Goal: Find contact information: Find contact information

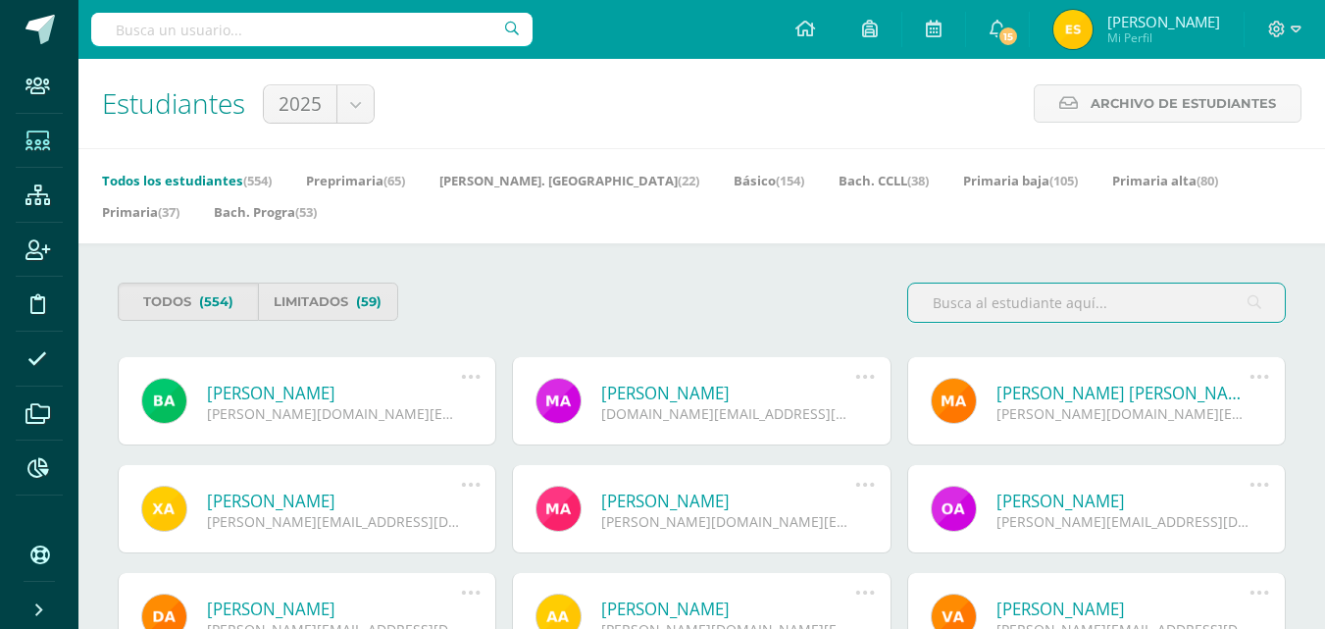
click at [362, 26] on input "text" at bounding box center [311, 29] width 441 height 33
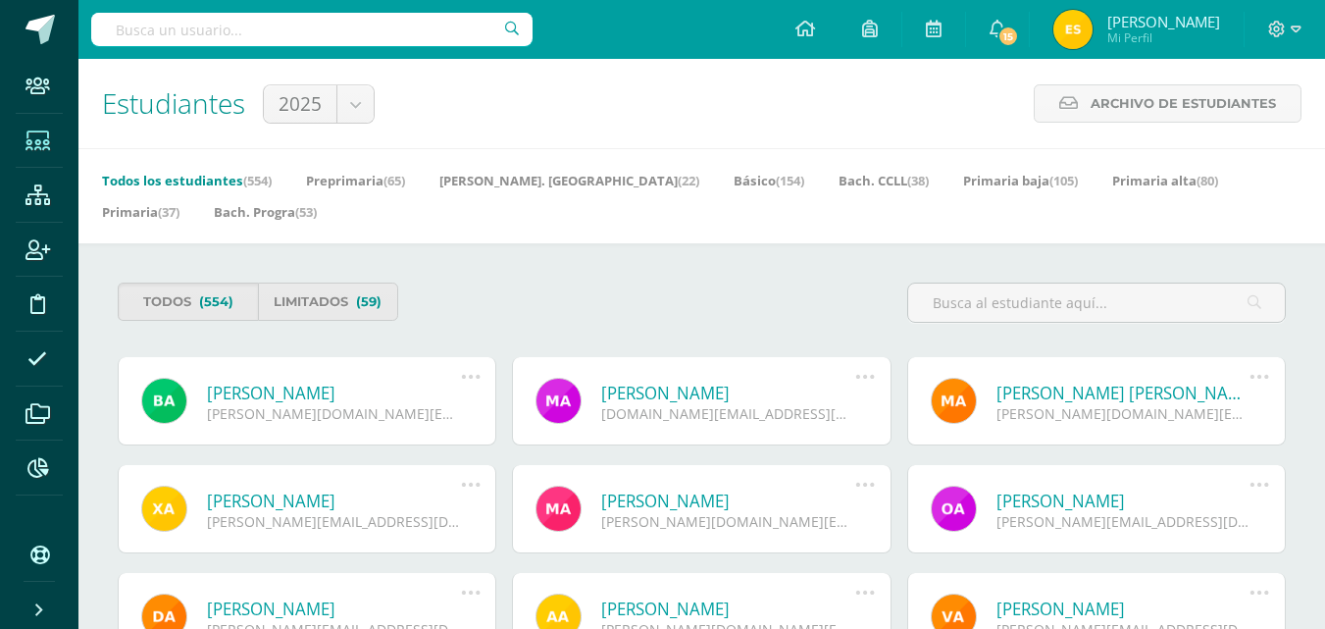
type input "a"
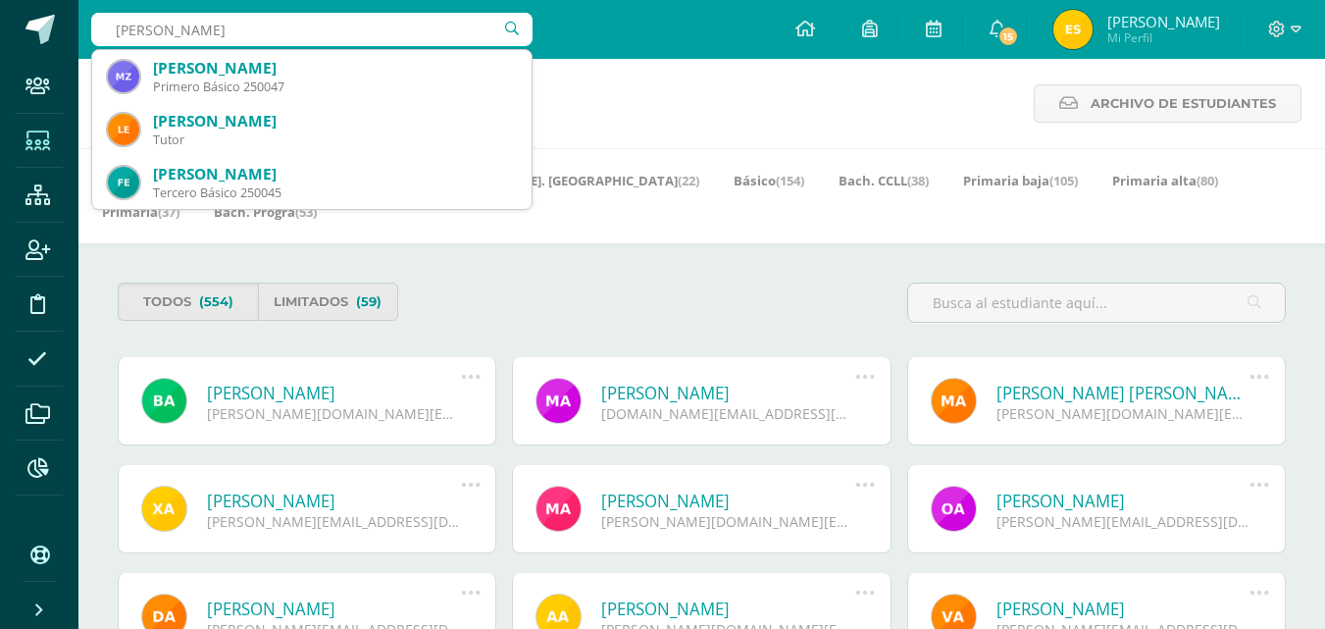
type input "zavala"
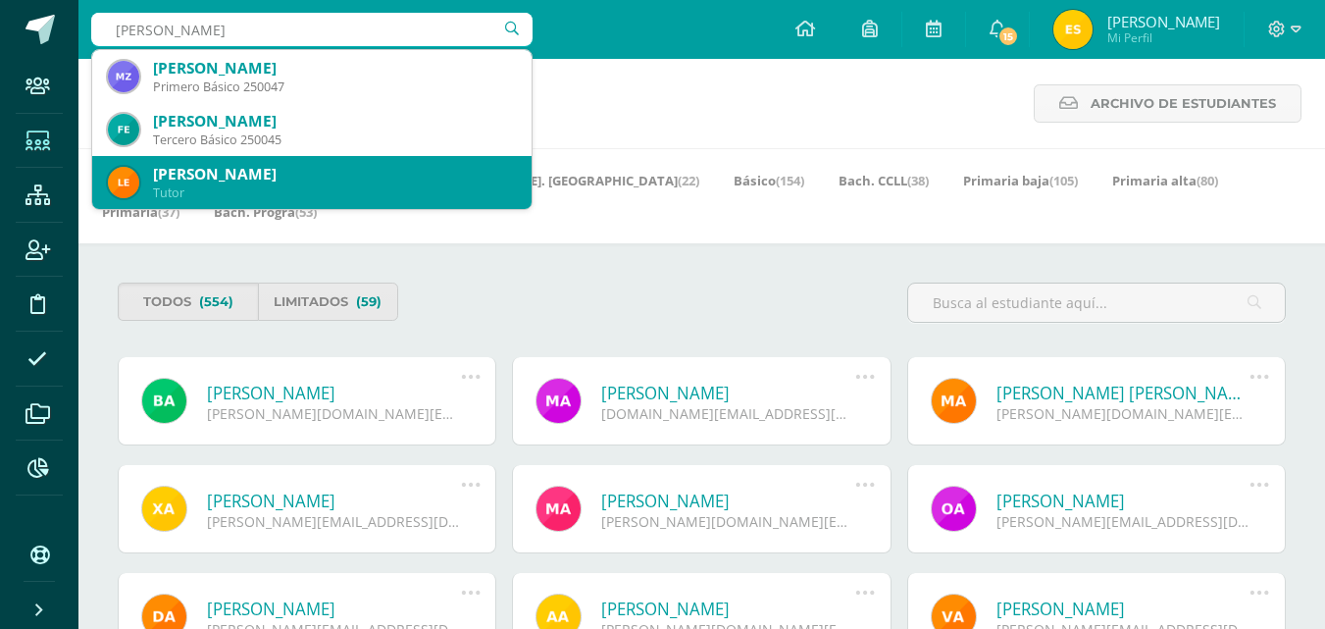
click at [367, 113] on div "Fernando José Zavala Alvarado" at bounding box center [334, 121] width 363 height 21
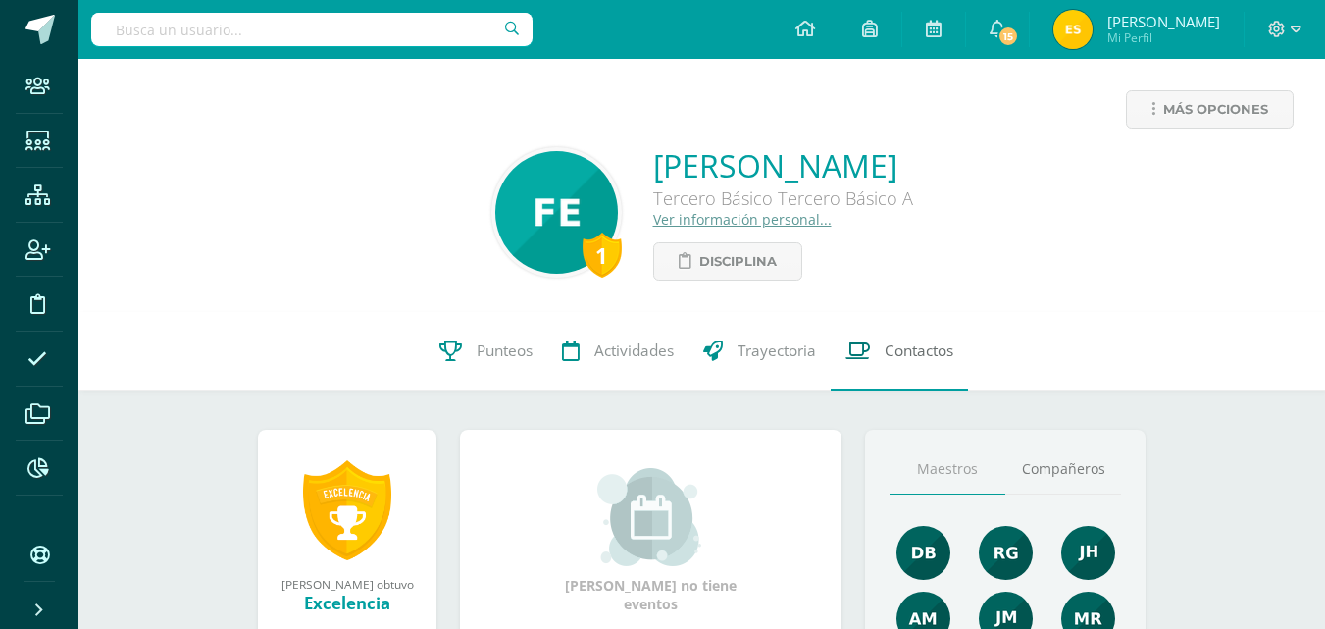
click at [939, 370] on link "Contactos" at bounding box center [899, 351] width 137 height 78
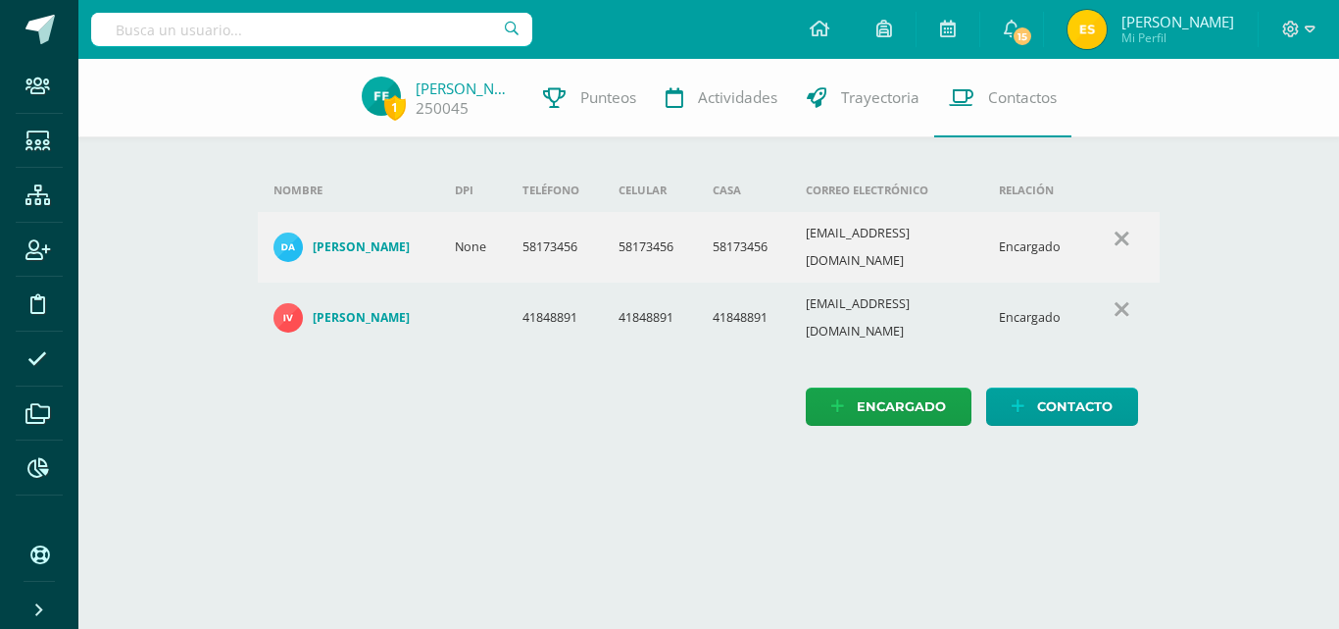
click at [420, 387] on div "Encargado Contacto" at bounding box center [709, 406] width 903 height 38
click at [201, 25] on input "text" at bounding box center [311, 29] width 441 height 33
click at [416, 16] on input "230055" at bounding box center [311, 29] width 441 height 33
type input "230055"
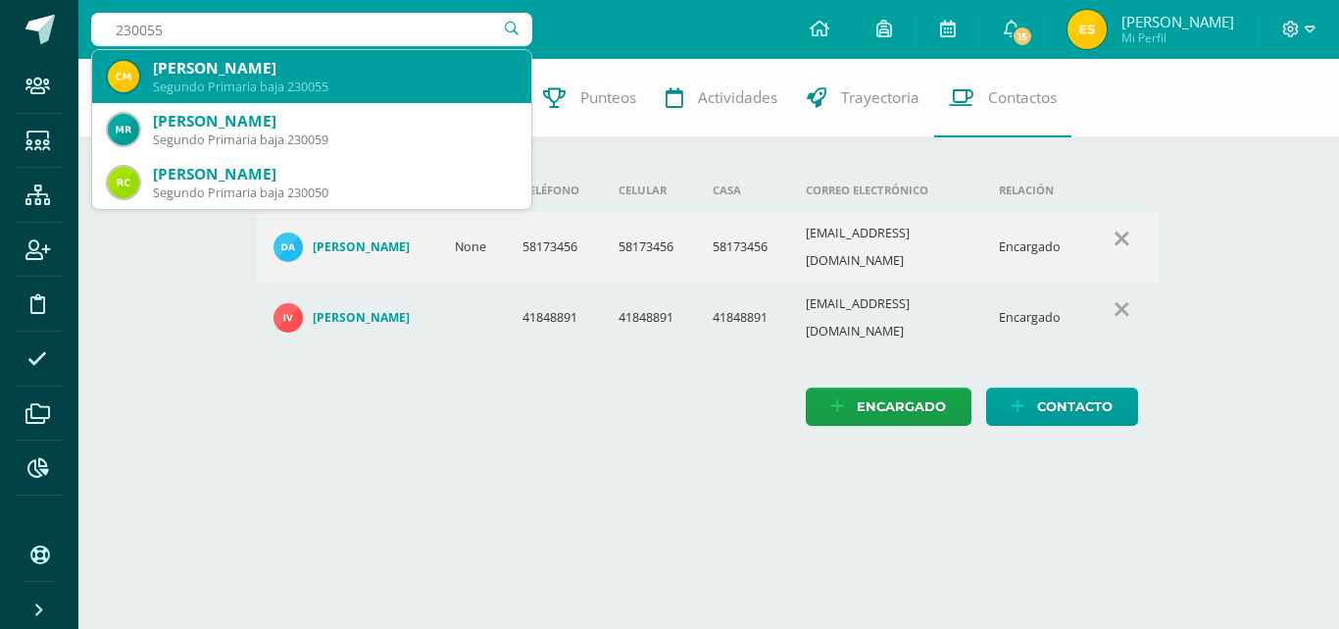
click at [364, 69] on div "[PERSON_NAME]" at bounding box center [334, 68] width 363 height 21
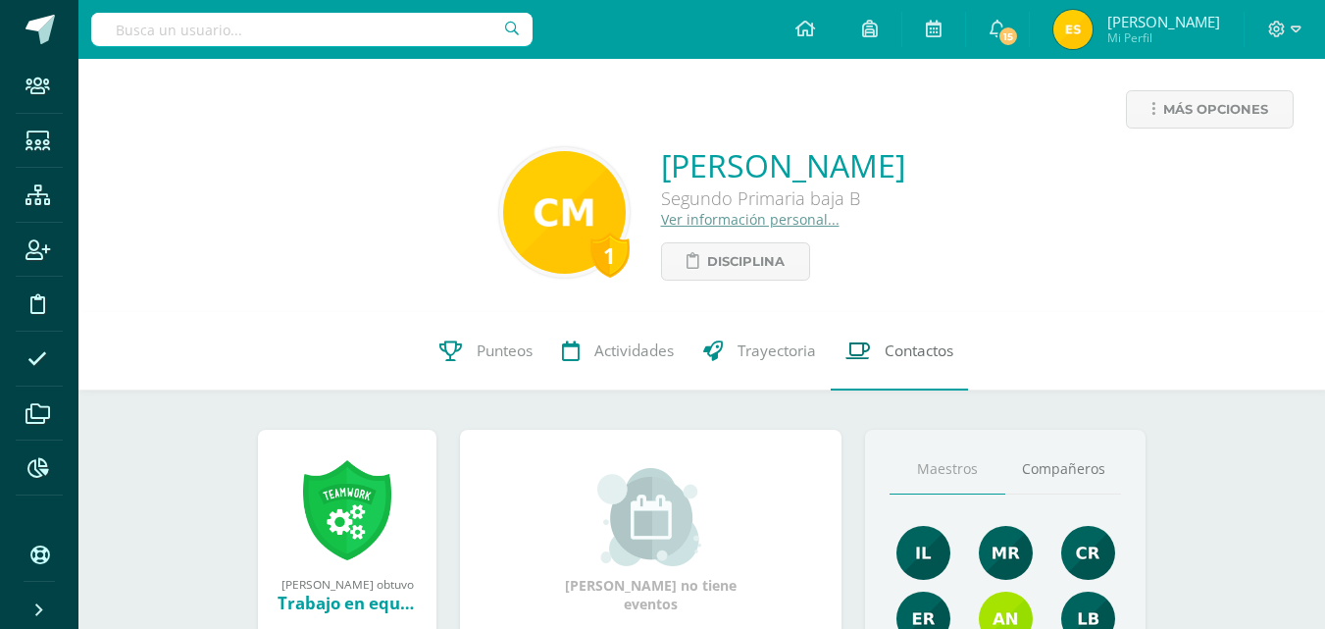
click at [905, 345] on span "Contactos" at bounding box center [918, 350] width 69 height 21
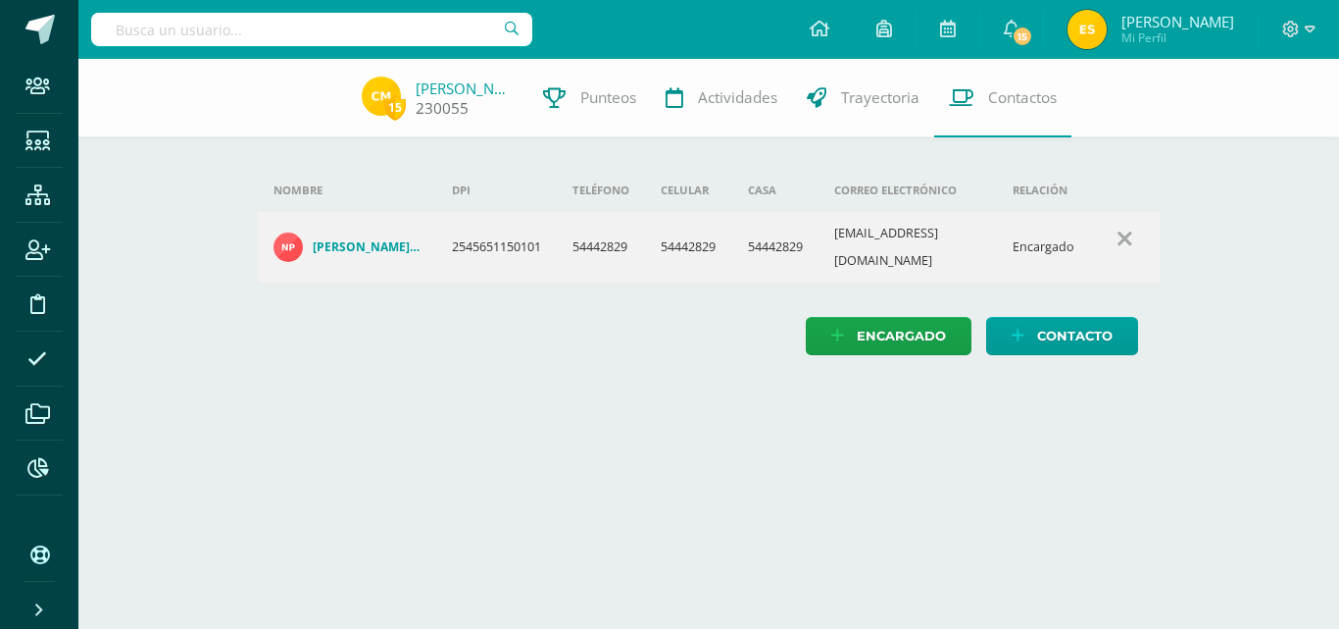
click at [454, 86] on link "[PERSON_NAME]" at bounding box center [465, 88] width 98 height 20
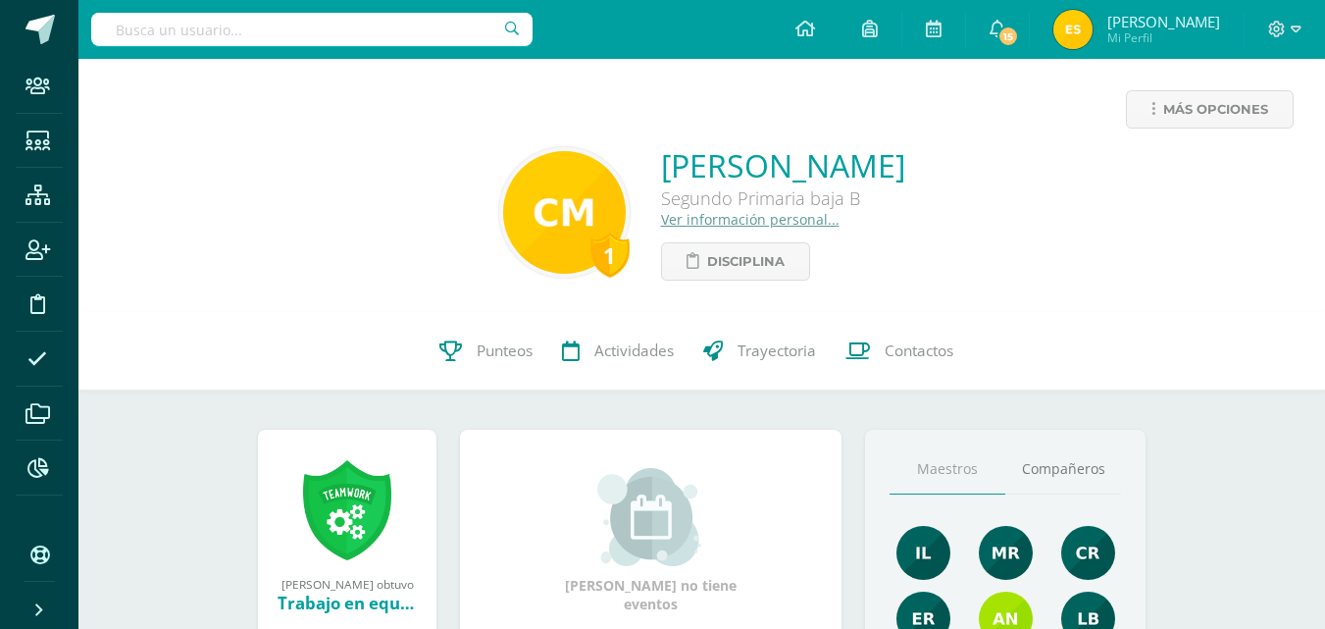
click at [295, 34] on input "text" at bounding box center [311, 29] width 441 height 33
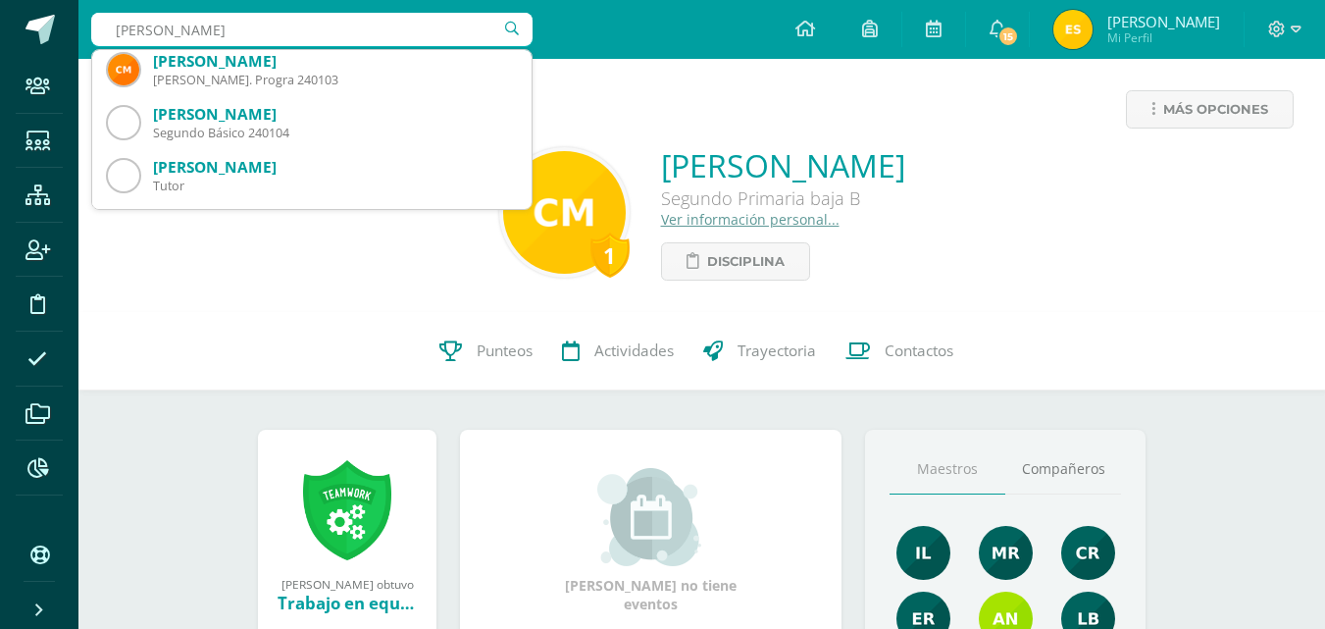
scroll to position [108, 0]
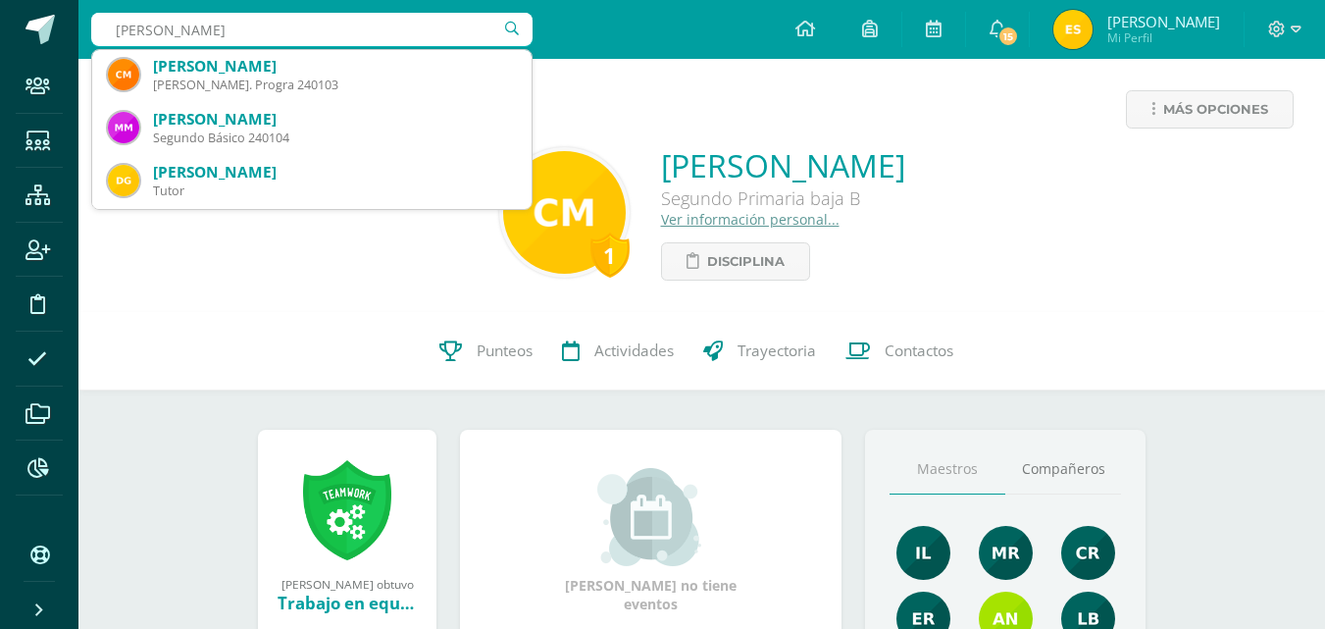
type input "[PERSON_NAME]"
